Goal: Book appointment/travel/reservation

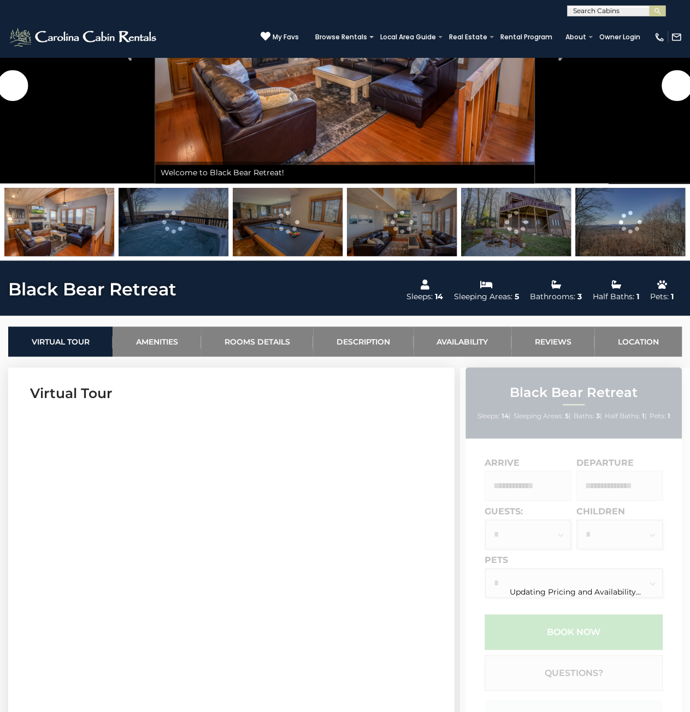
scroll to position [163, 0]
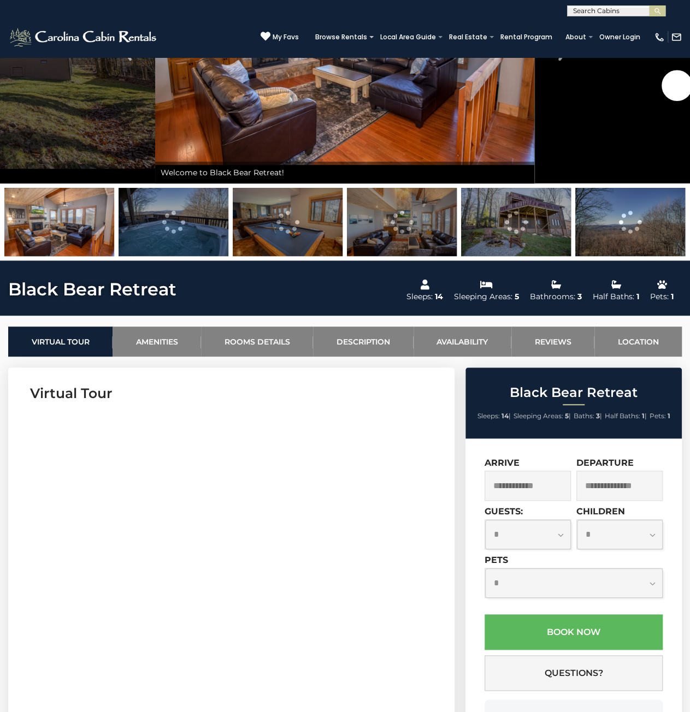
click at [534, 482] on input "text" at bounding box center [527, 486] width 86 height 30
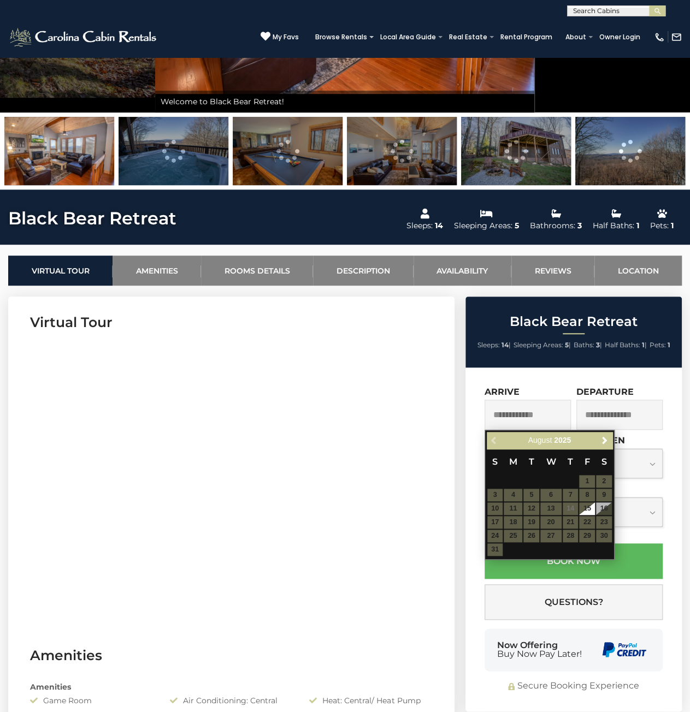
scroll to position [272, 0]
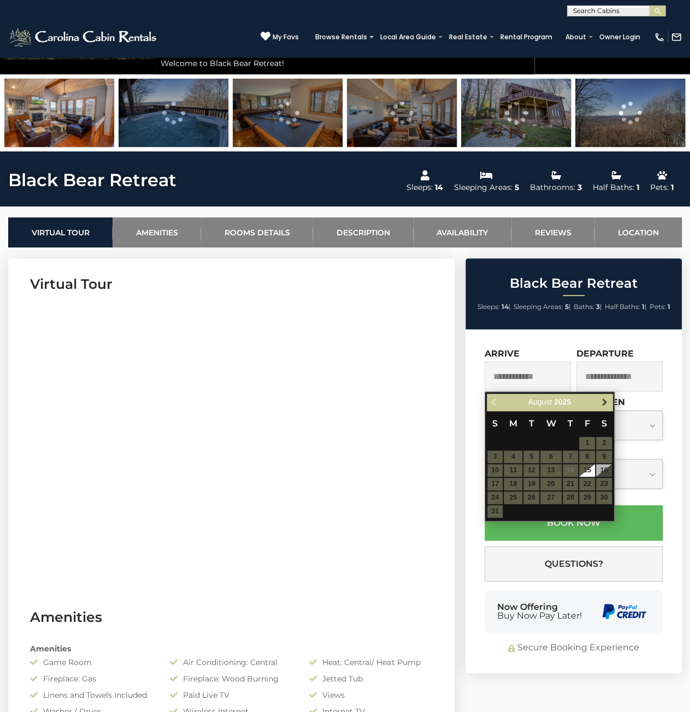
click at [604, 399] on span "Next" at bounding box center [604, 402] width 9 height 9
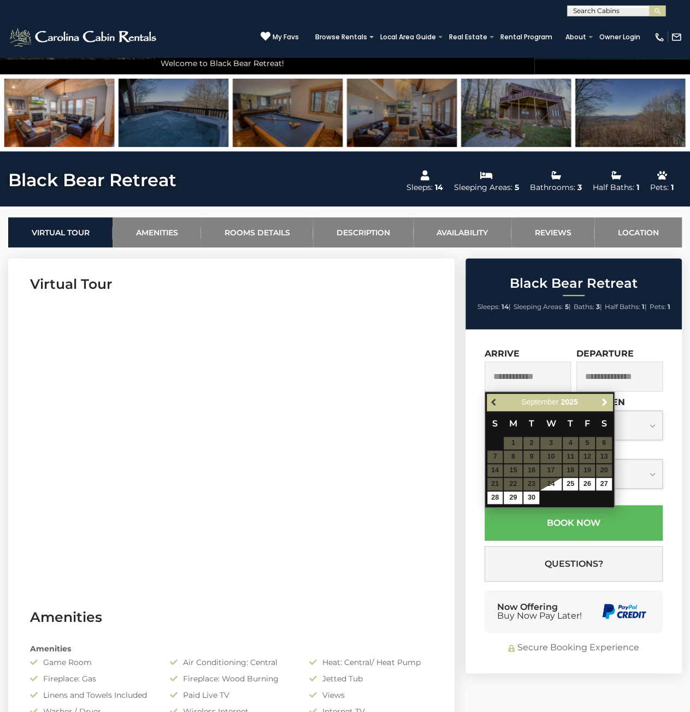
click at [494, 398] on span "Previous" at bounding box center [494, 402] width 9 height 9
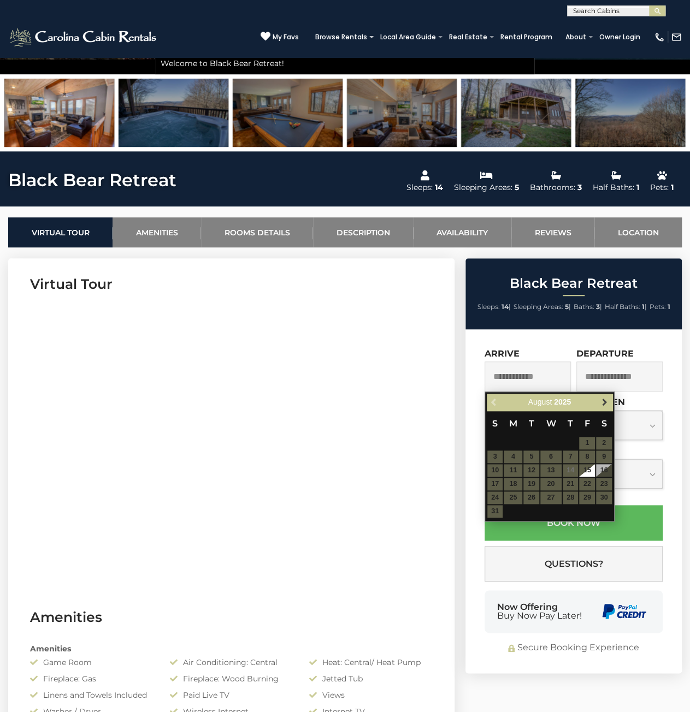
click at [607, 401] on span "Next" at bounding box center [604, 402] width 9 height 9
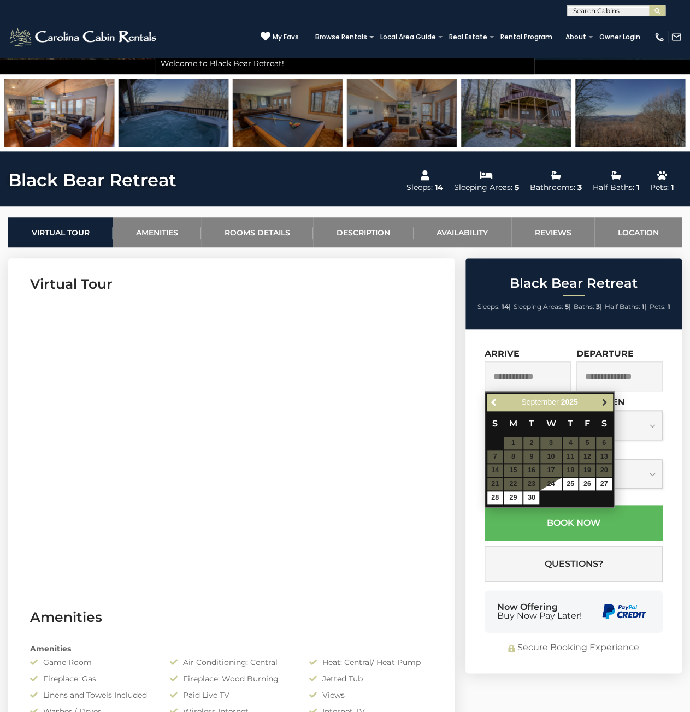
click at [606, 400] on span "Next" at bounding box center [604, 402] width 9 height 9
click at [496, 407] on link "Previous" at bounding box center [495, 402] width 14 height 14
click at [604, 404] on span "Next" at bounding box center [604, 402] width 9 height 9
click at [602, 406] on link "Next" at bounding box center [604, 402] width 14 height 14
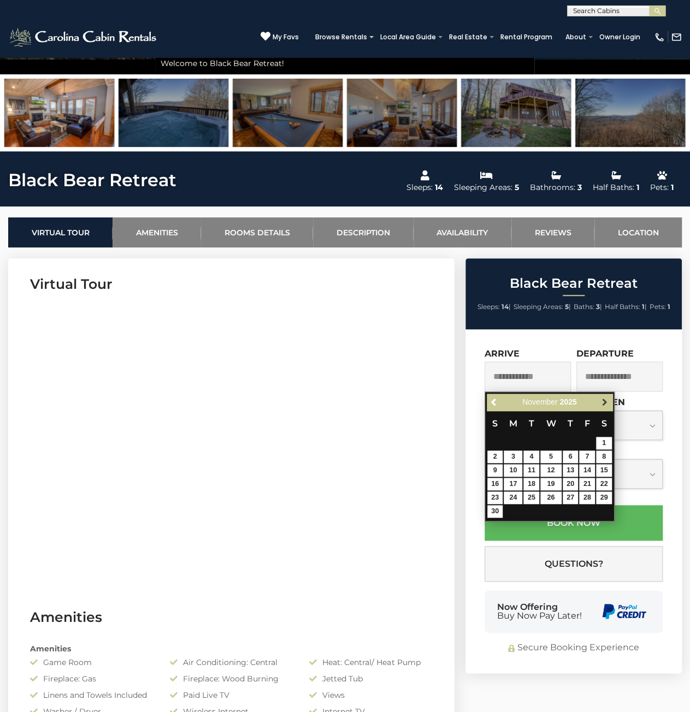
click at [602, 405] on span "Next" at bounding box center [604, 402] width 9 height 9
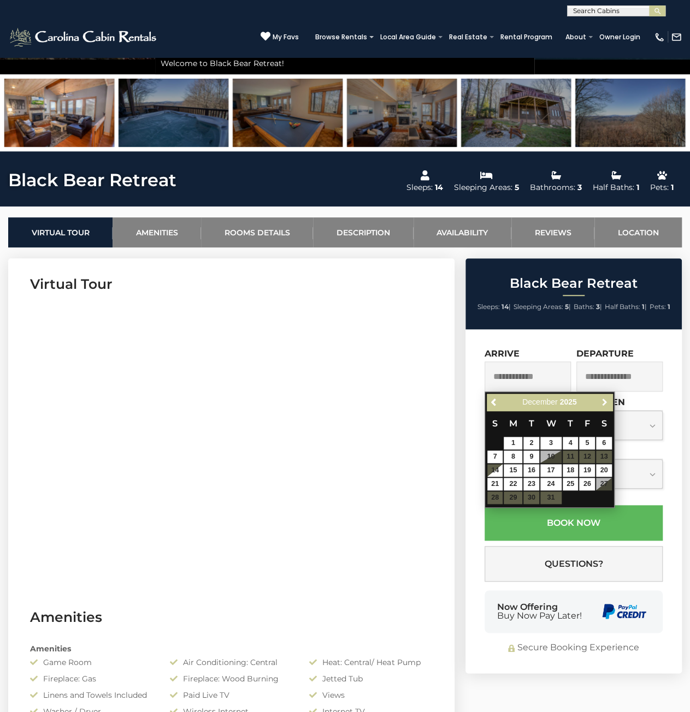
click at [602, 405] on span "Next" at bounding box center [604, 402] width 9 height 9
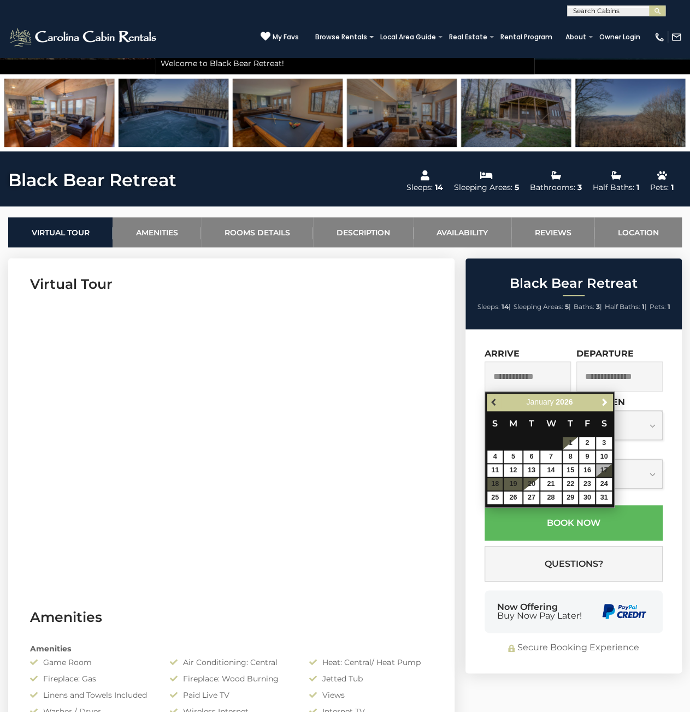
click at [491, 402] on span "Previous" at bounding box center [494, 402] width 9 height 9
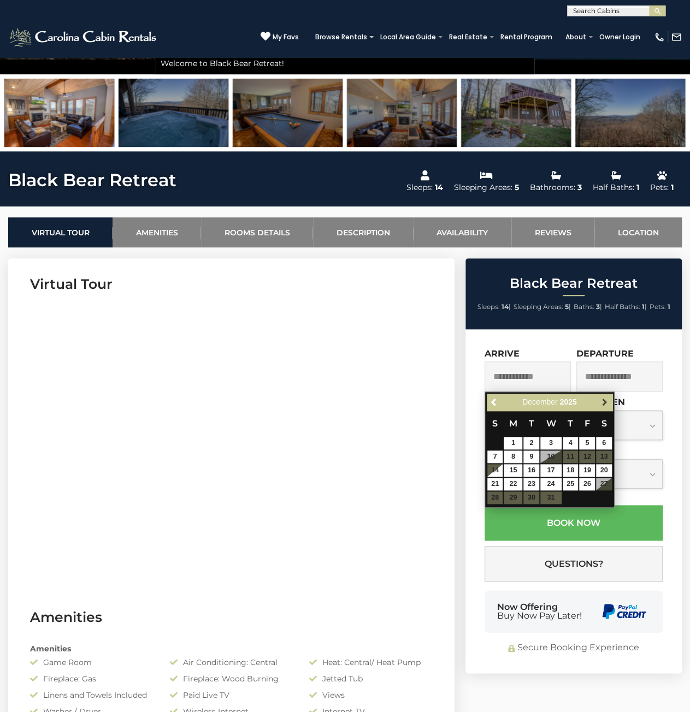
click at [603, 401] on span "Next" at bounding box center [604, 402] width 9 height 9
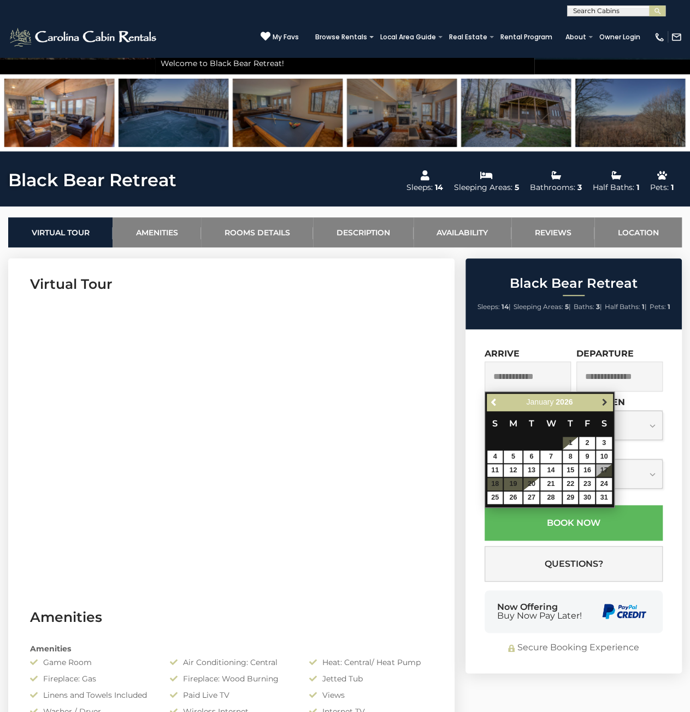
click at [604, 402] on span "Next" at bounding box center [604, 402] width 9 height 9
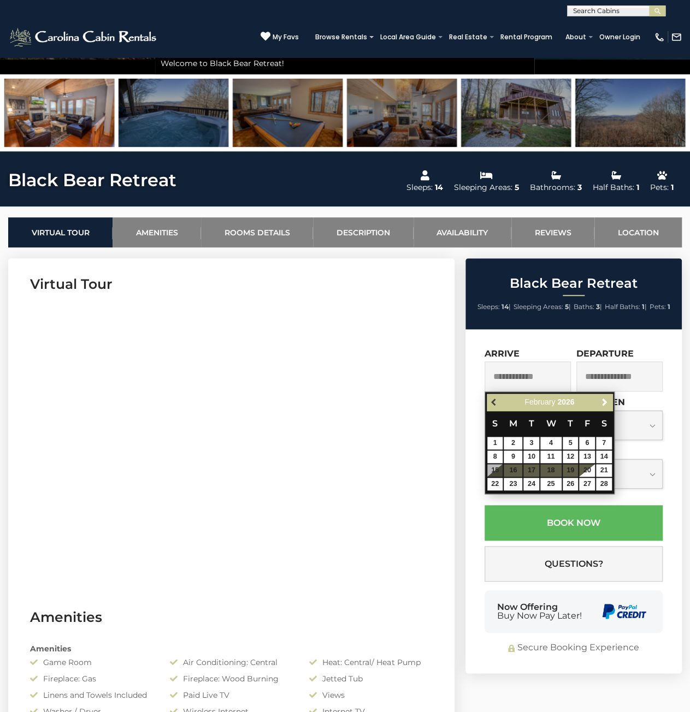
click at [491, 401] on span "Previous" at bounding box center [494, 402] width 9 height 9
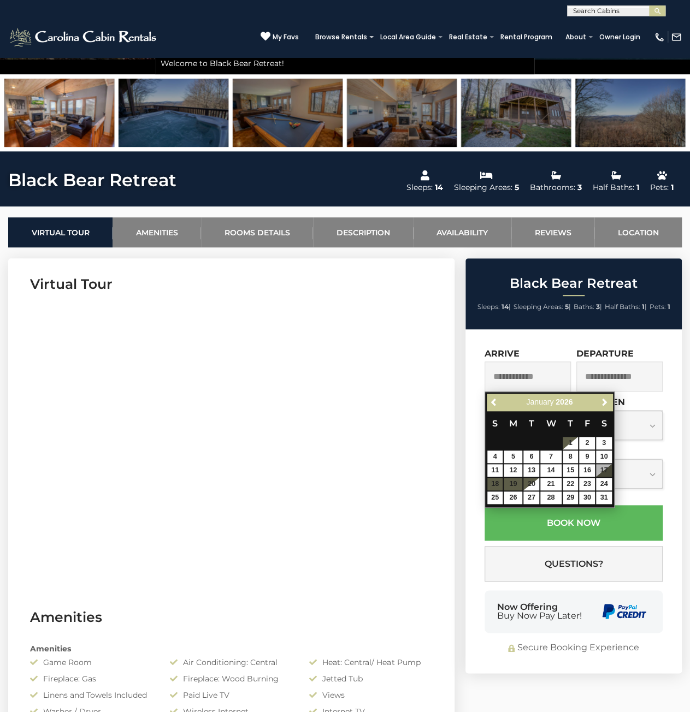
click at [73, 109] on img at bounding box center [59, 113] width 110 height 68
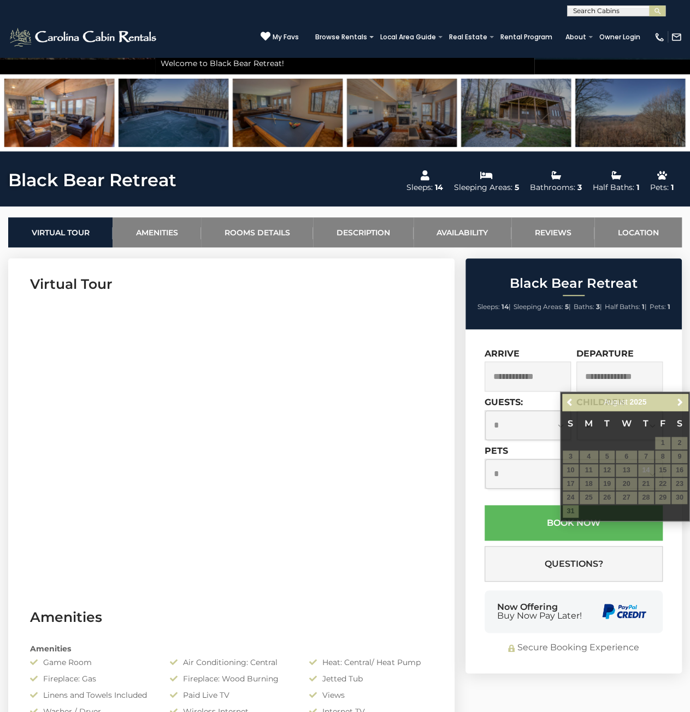
click at [196, 105] on img at bounding box center [173, 113] width 110 height 68
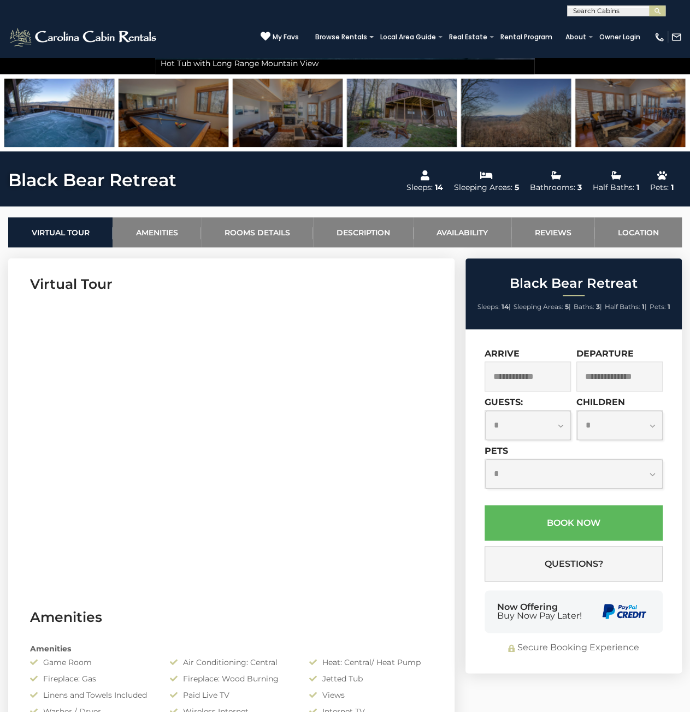
click at [181, 97] on img at bounding box center [173, 113] width 110 height 68
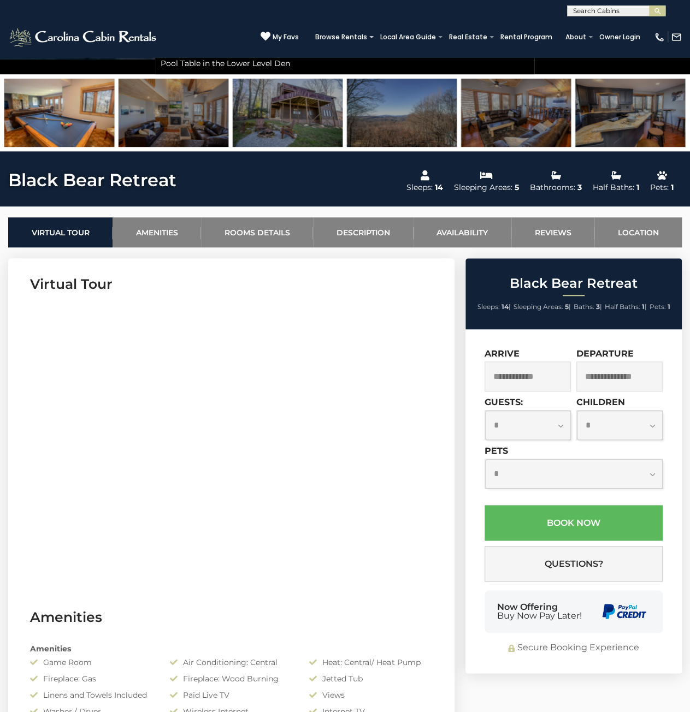
scroll to position [0, 0]
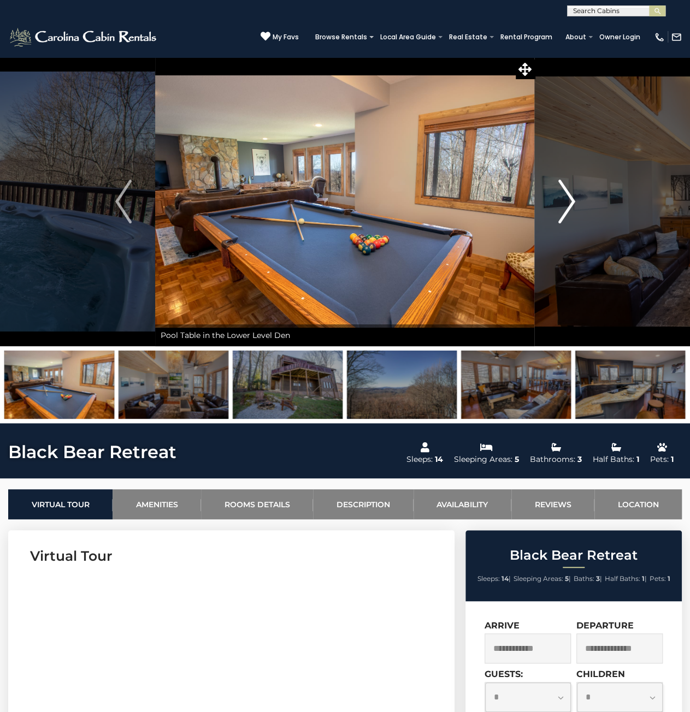
click at [566, 204] on img "Next" at bounding box center [566, 202] width 16 height 44
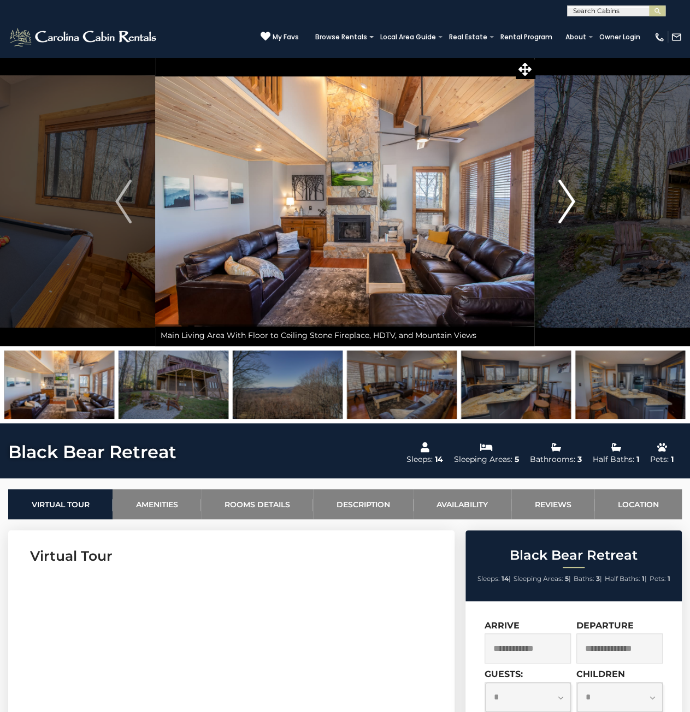
click at [566, 204] on img "Next" at bounding box center [566, 202] width 16 height 44
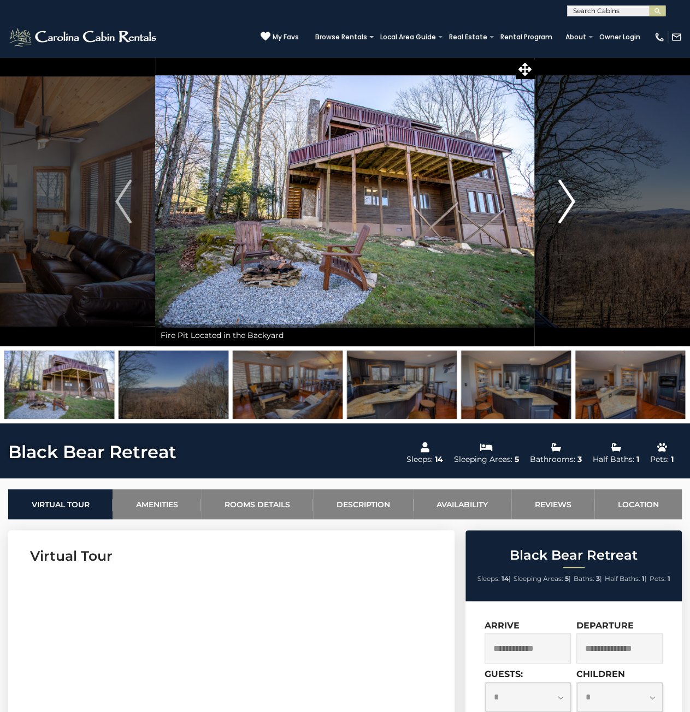
click at [566, 204] on img "Next" at bounding box center [566, 202] width 16 height 44
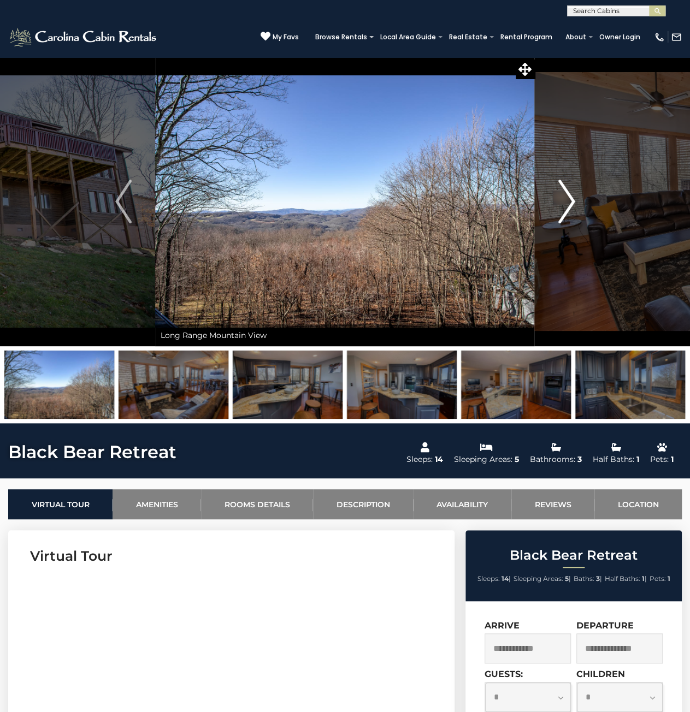
click at [566, 204] on img "Next" at bounding box center [566, 202] width 16 height 44
